Goal: Navigation & Orientation: Find specific page/section

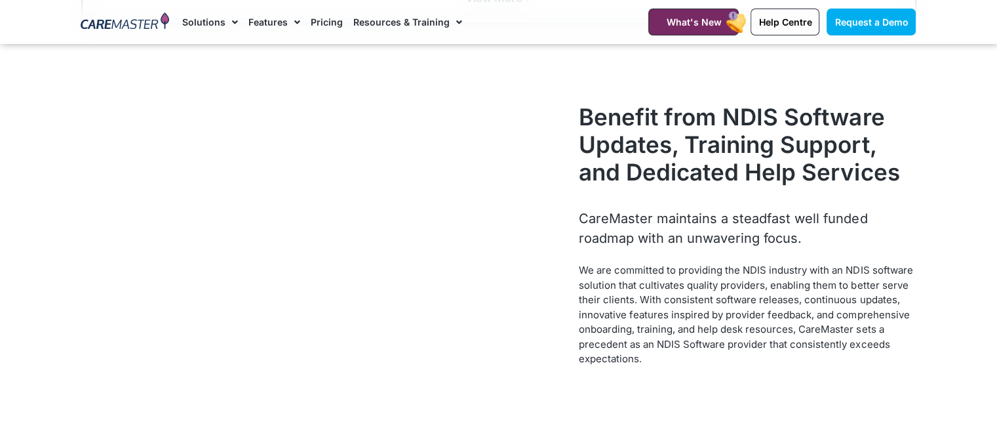
scroll to position [1322, 0]
click at [138, 22] on img at bounding box center [125, 22] width 88 height 20
